Goal: Task Accomplishment & Management: Use online tool/utility

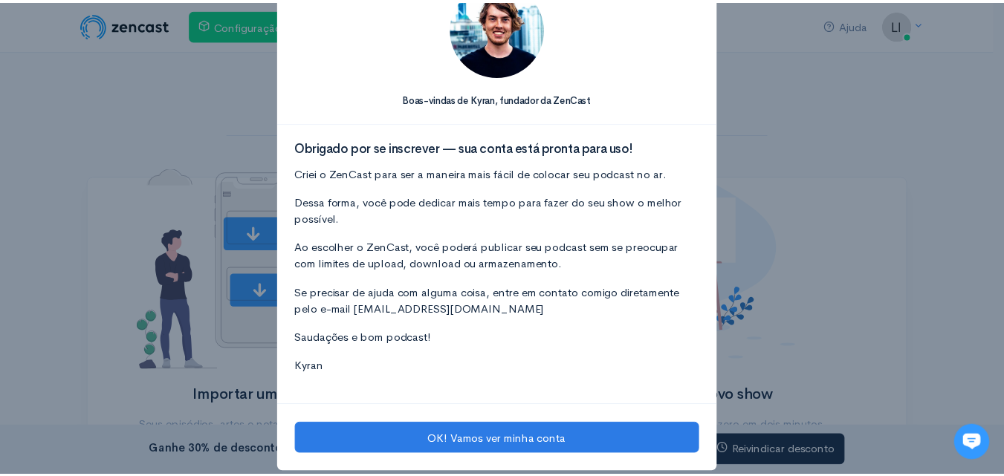
scroll to position [75, 0]
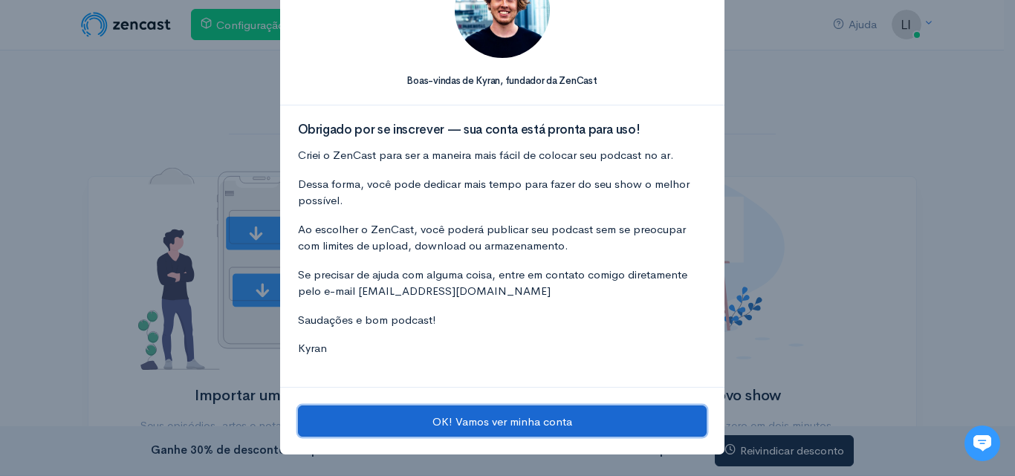
click at [548, 413] on button "OK! Vamos ver minha conta" at bounding box center [502, 421] width 409 height 31
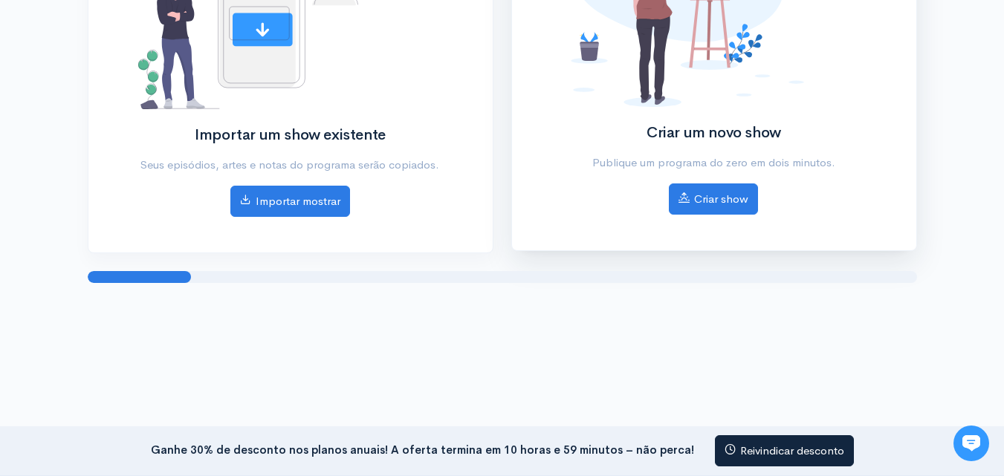
scroll to position [0, 0]
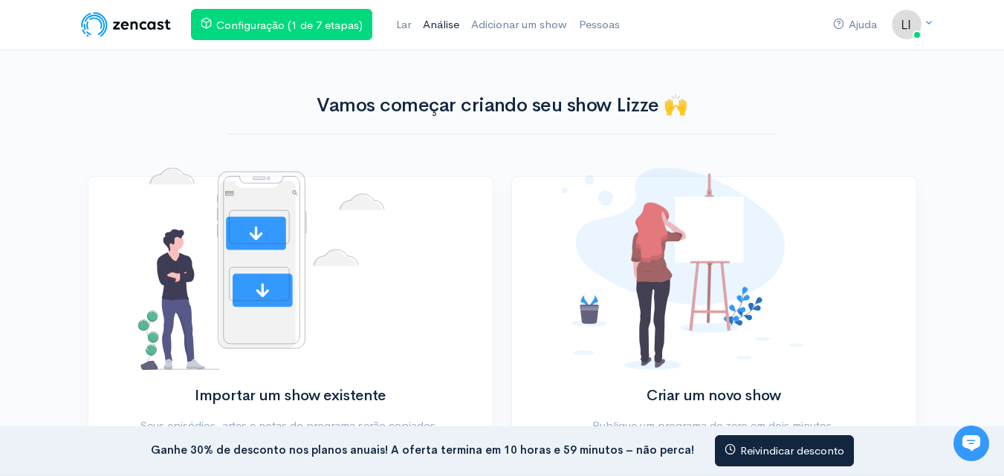
click at [441, 22] on font "Análise" at bounding box center [441, 24] width 36 height 14
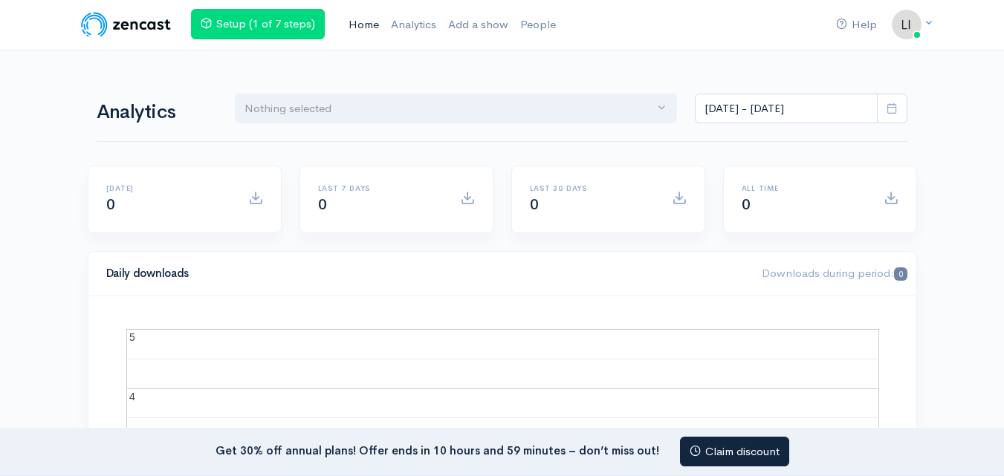
click at [373, 13] on link "Home" at bounding box center [363, 25] width 42 height 32
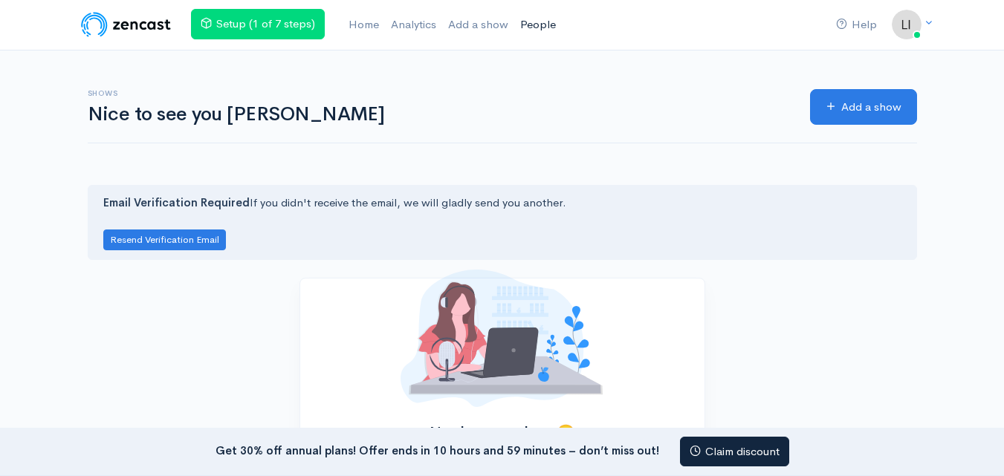
click at [524, 19] on link "People" at bounding box center [538, 25] width 48 height 32
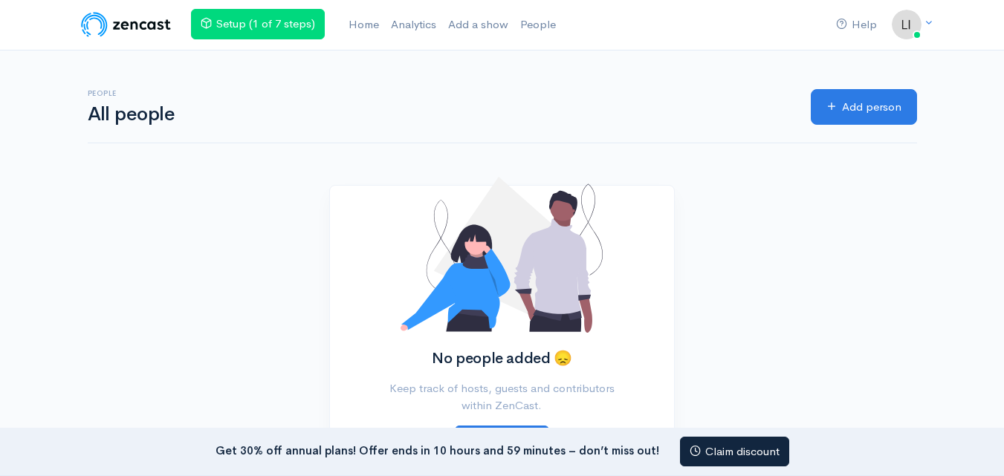
click at [511, 53] on div "People All people Add person" at bounding box center [502, 109] width 847 height 117
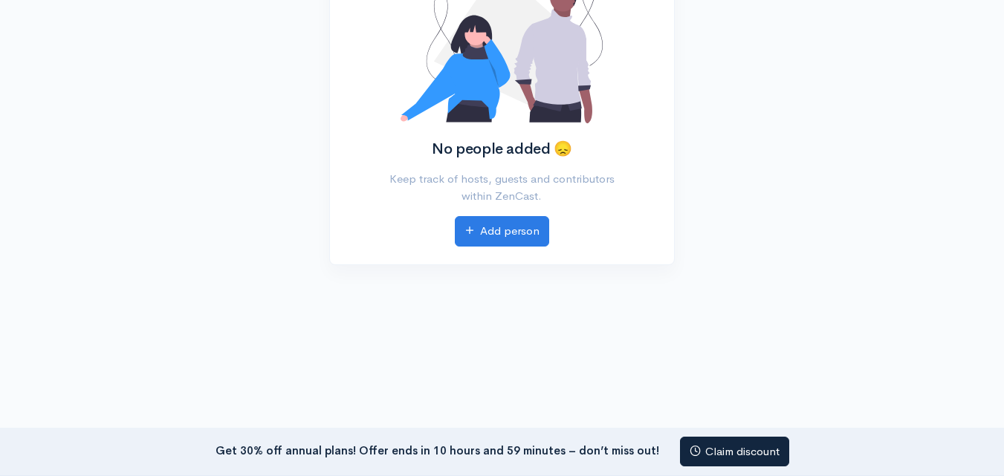
drag, startPoint x: 588, startPoint y: 192, endPoint x: 382, endPoint y: 149, distance: 211.0
click at [382, 149] on div "No people added 😞 Keep track of hosts, guests and contributors within ZenCast. …" at bounding box center [502, 120] width 272 height 253
click at [709, 174] on div "No people added 😞 Keep track of hosts, guests and contributors within ZenCast. …" at bounding box center [502, 129] width 847 height 308
click at [543, 219] on link "Add person" at bounding box center [502, 231] width 94 height 30
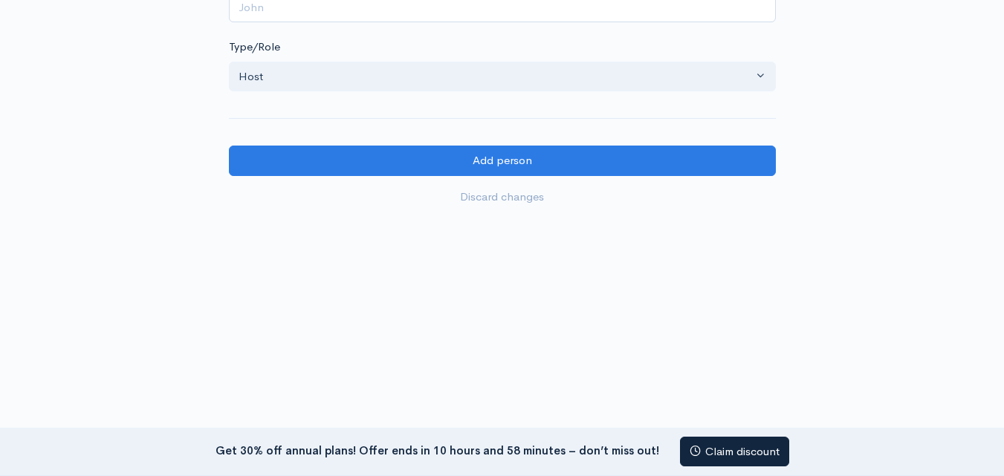
click at [218, 447] on nav "Get 30% off annual plans! Offer ends in 10 hours and 58 minutes – don’t miss ou…" at bounding box center [502, 452] width 1004 height 49
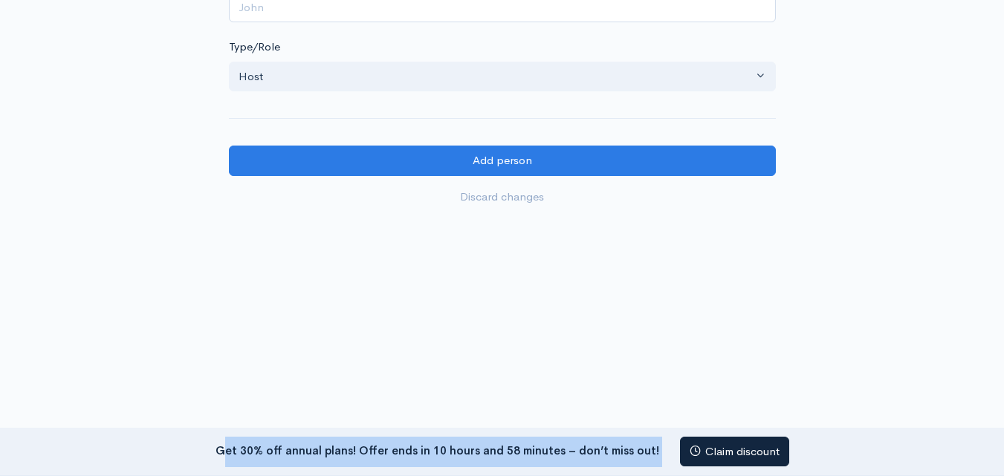
drag, startPoint x: 227, startPoint y: 455, endPoint x: 653, endPoint y: 447, distance: 425.7
click at [653, 447] on div "Get 30% off annual plans! Offer ends in 10 hours and 58 minutes – don’t miss ou…" at bounding box center [502, 452] width 574 height 30
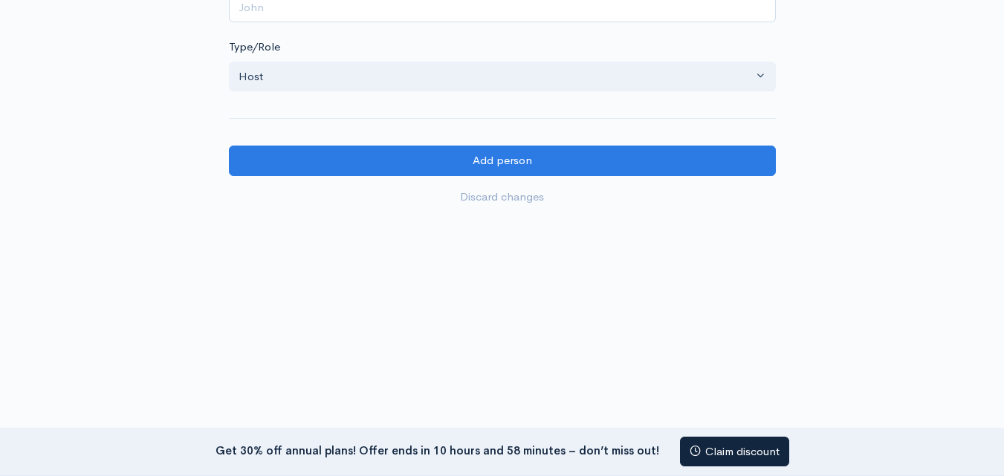
click at [946, 262] on body "Help Notifications View all Your profile Team settings Default team Current Log…" at bounding box center [502, 136] width 1004 height 680
click at [950, 303] on div at bounding box center [502, 305] width 1004 height 45
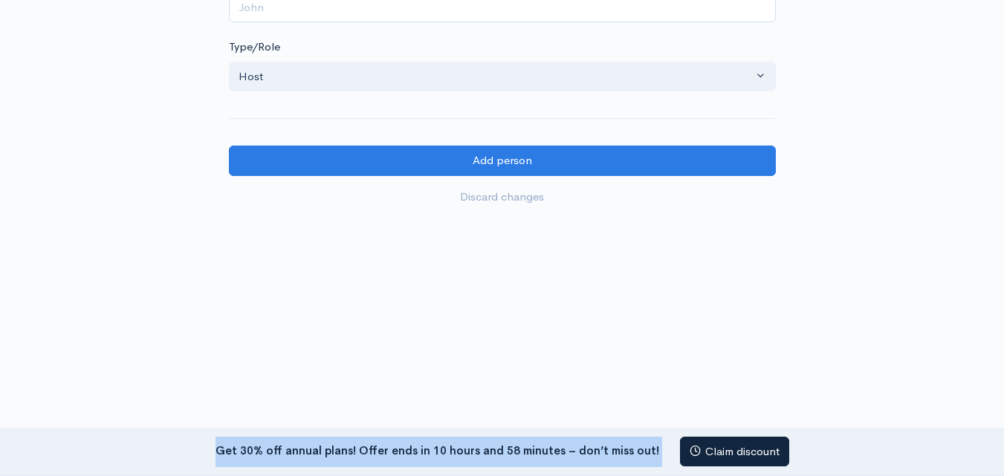
drag, startPoint x: 221, startPoint y: 449, endPoint x: 631, endPoint y: 452, distance: 410.1
click at [651, 458] on div "Get 30% off annual plans! Offer ends in 10 hours and 58 minutes – don’t miss ou…" at bounding box center [502, 452] width 574 height 30
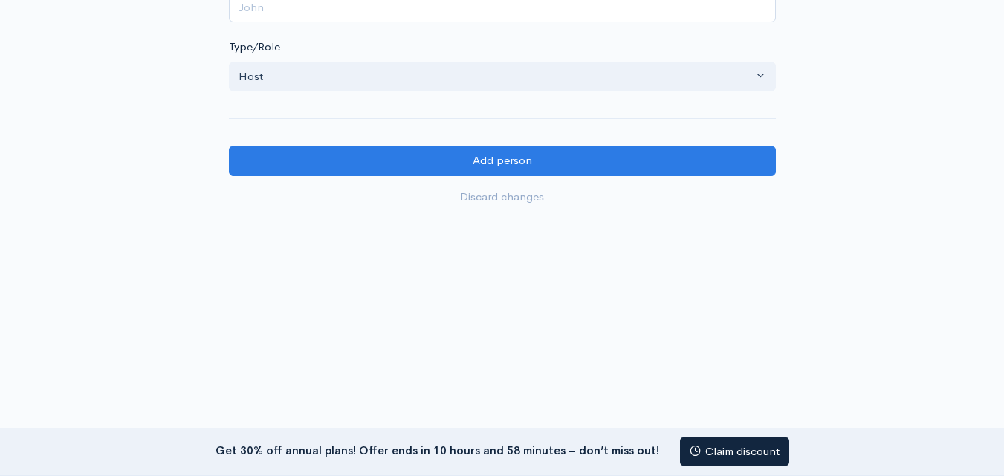
click at [857, 264] on body "Help Notifications View all Your profile Team settings Default team Current Log…" at bounding box center [502, 136] width 1004 height 680
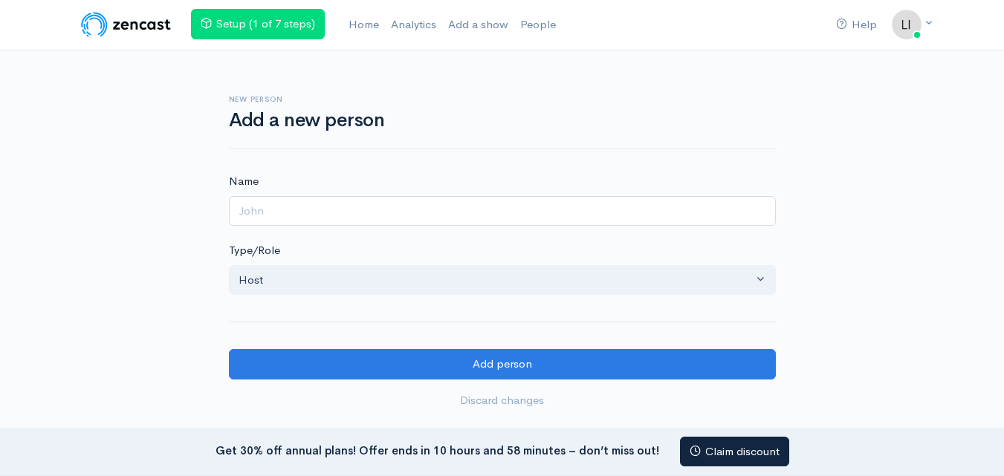
click at [126, 21] on img at bounding box center [126, 25] width 94 height 30
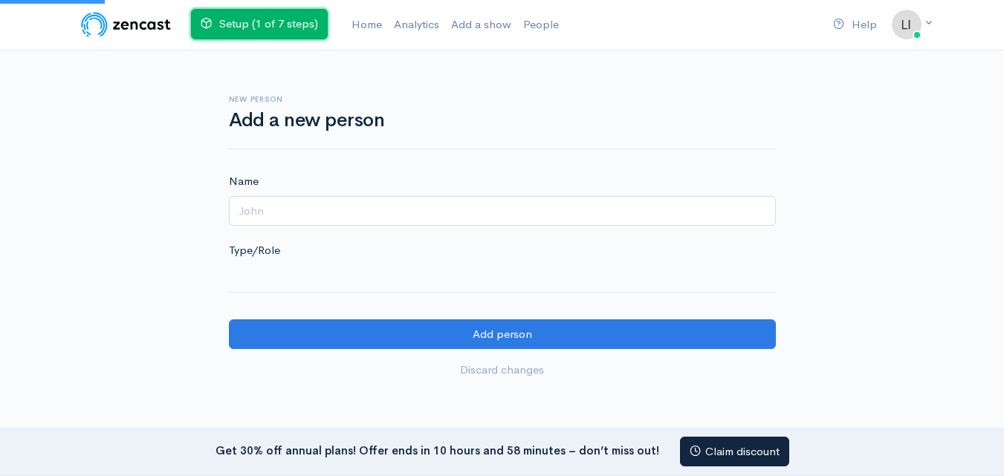
click at [253, 19] on link "Setup (1 of 7 steps)" at bounding box center [259, 24] width 137 height 30
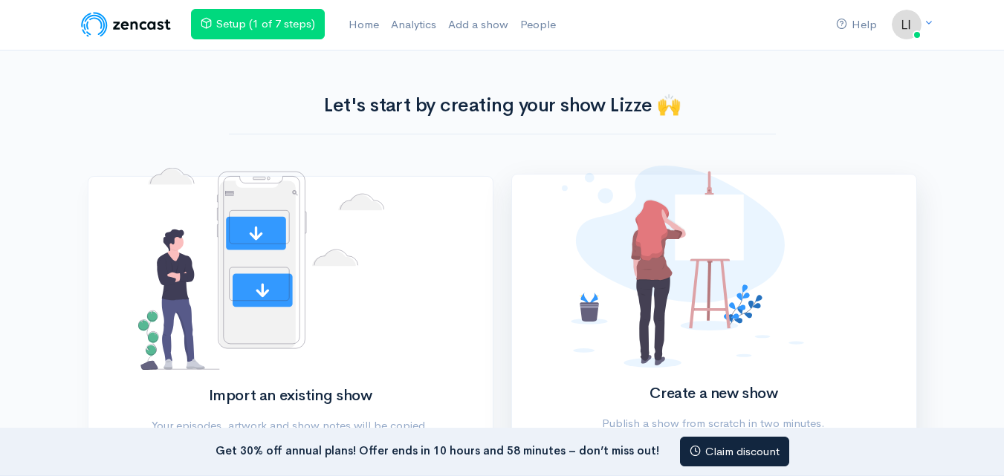
scroll to position [247, 0]
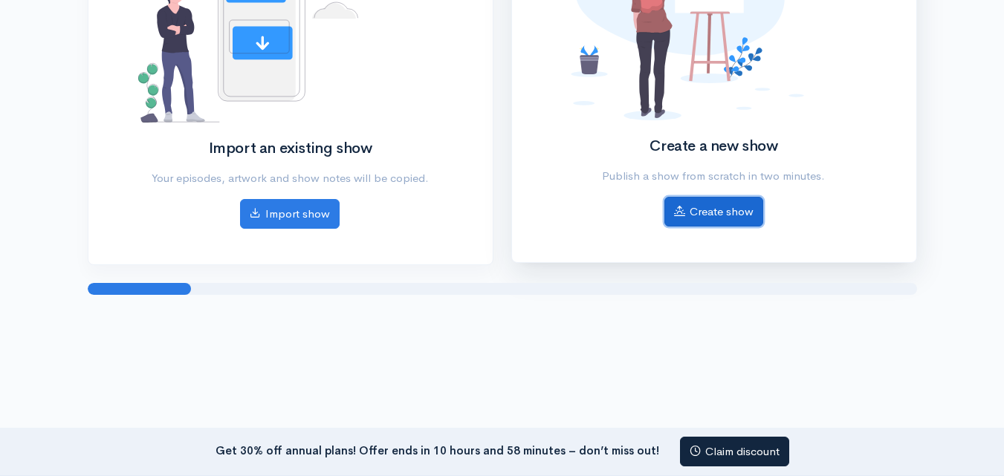
click at [733, 206] on link "Create show" at bounding box center [713, 212] width 99 height 30
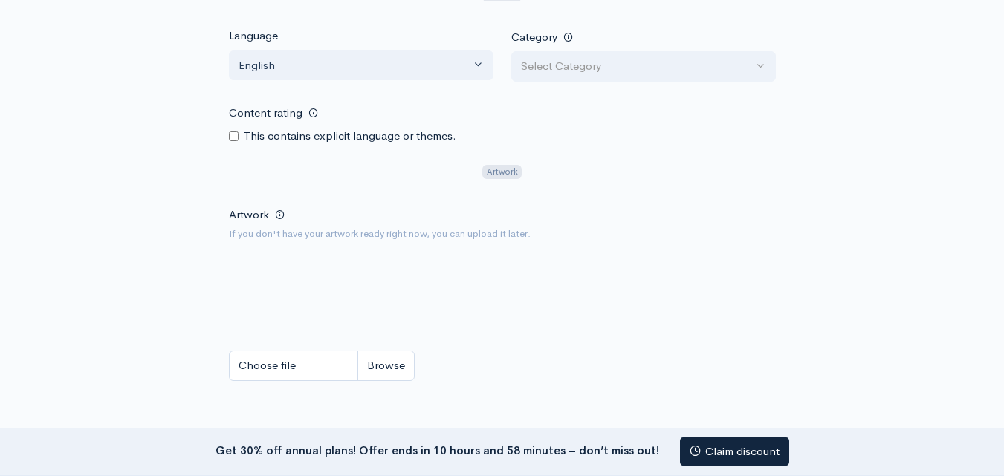
scroll to position [496, 0]
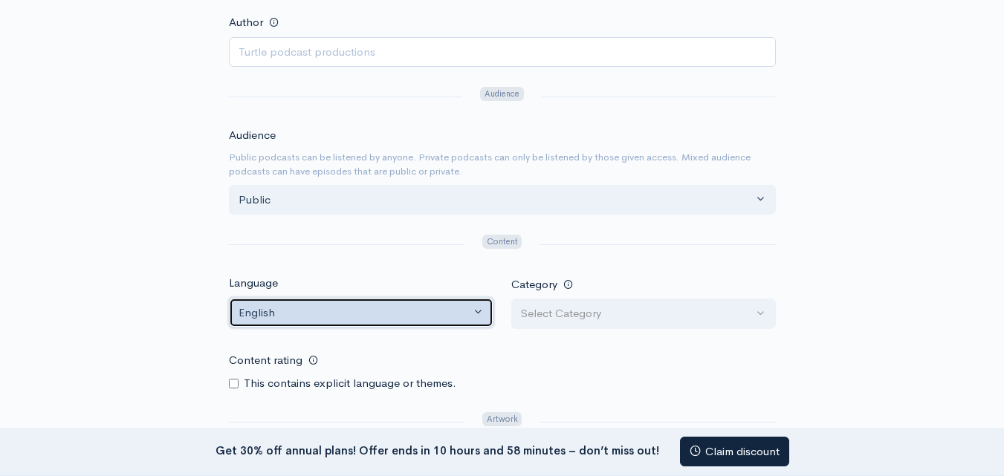
click at [368, 316] on div "English" at bounding box center [354, 313] width 232 height 17
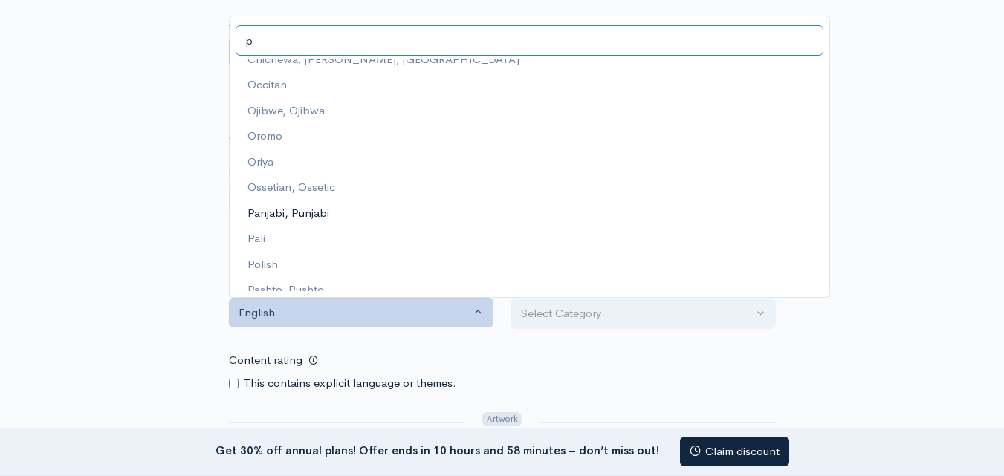
scroll to position [0, 0]
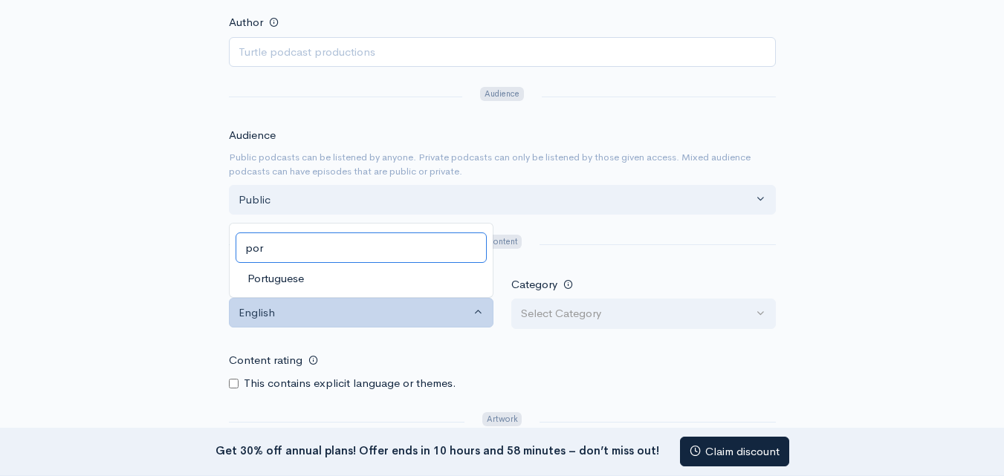
type input "por"
click at [351, 279] on link "Portuguese" at bounding box center [361, 278] width 263 height 26
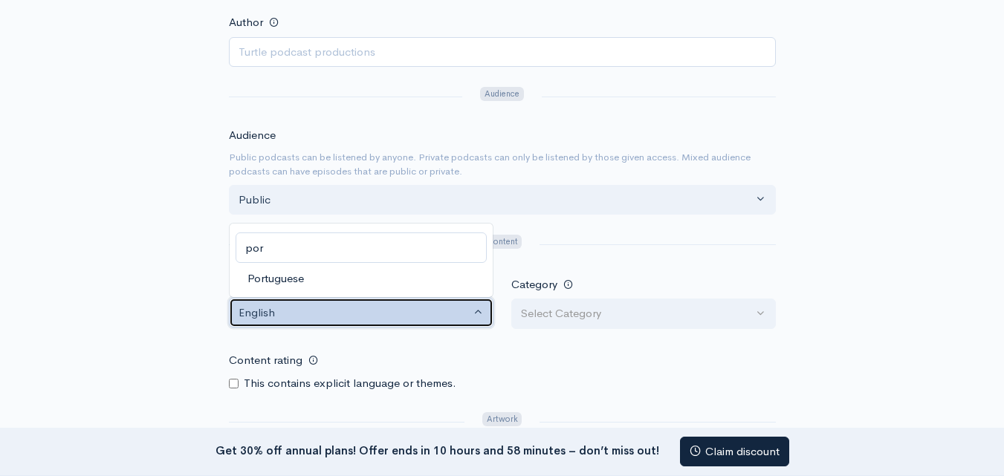
select select "pt"
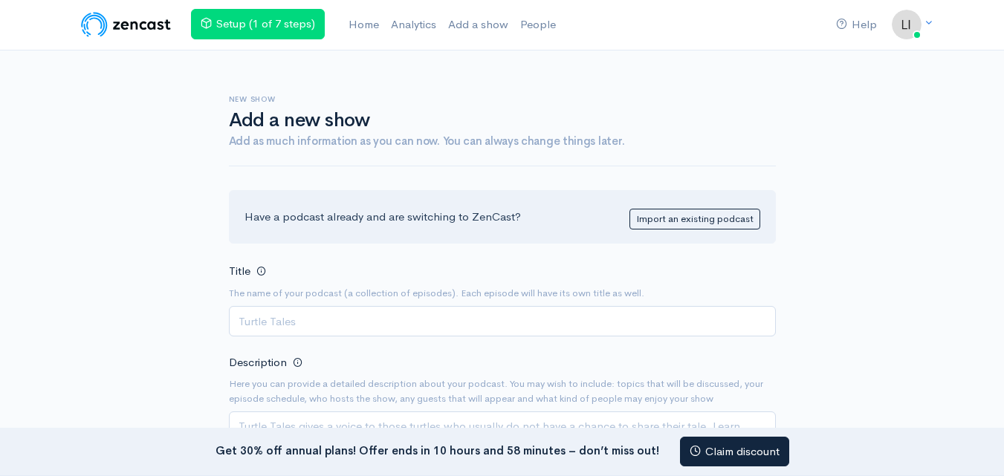
click at [100, 21] on img at bounding box center [126, 25] width 94 height 30
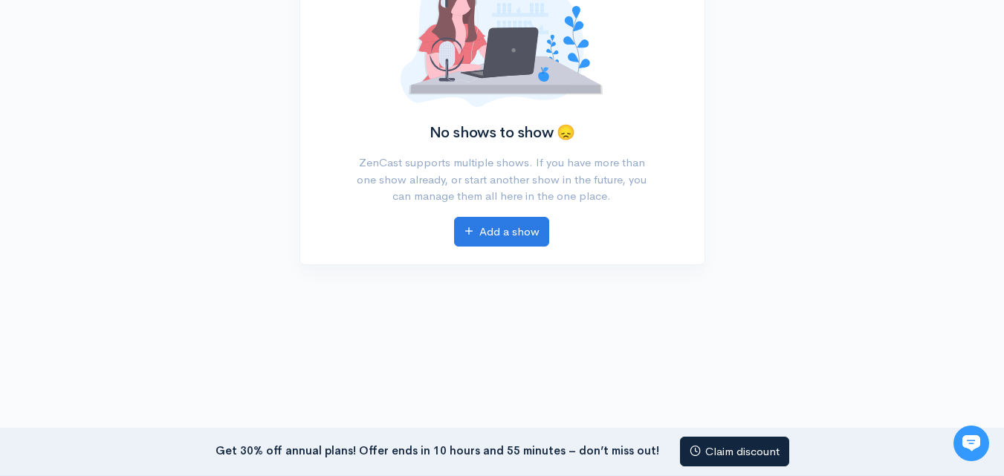
scroll to position [209, 0]
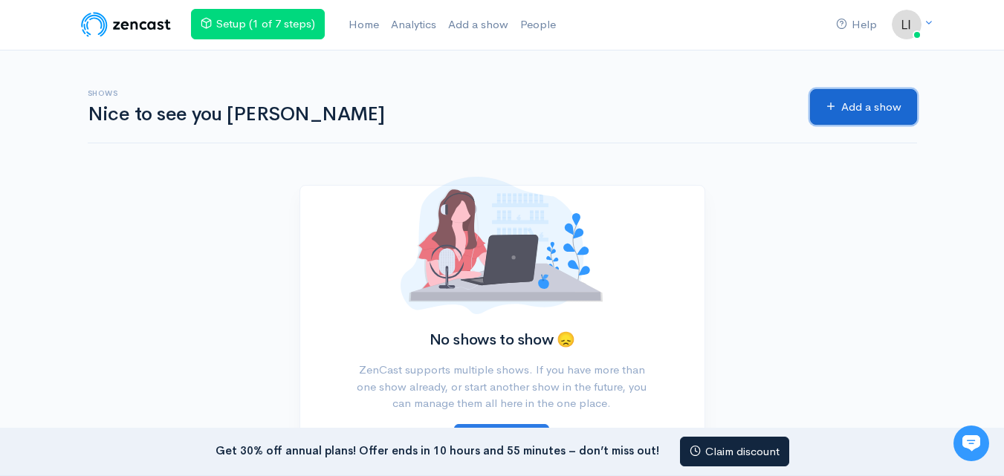
click at [880, 112] on link "Add a show" at bounding box center [863, 107] width 107 height 36
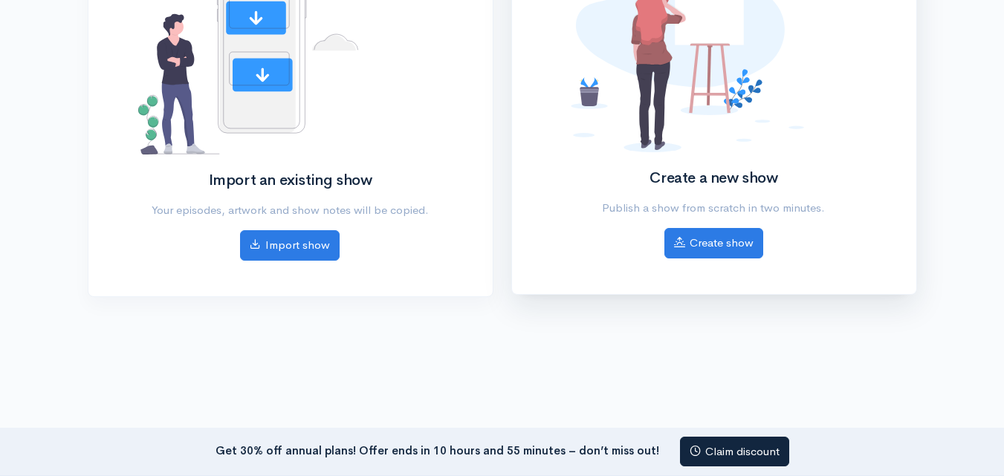
drag, startPoint x: 852, startPoint y: 213, endPoint x: 620, endPoint y: 172, distance: 235.5
click at [620, 172] on div "Create a new show Publish a show from scratch in two minutes. Create show" at bounding box center [714, 118] width 322 height 282
